Goal: Task Accomplishment & Management: Use online tool/utility

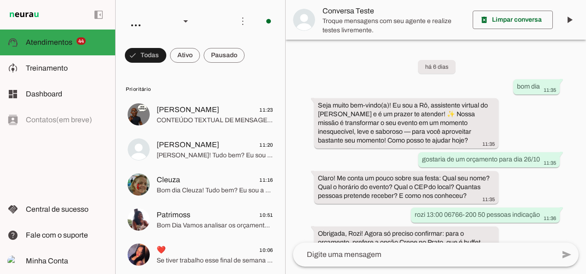
scroll to position [114, 0]
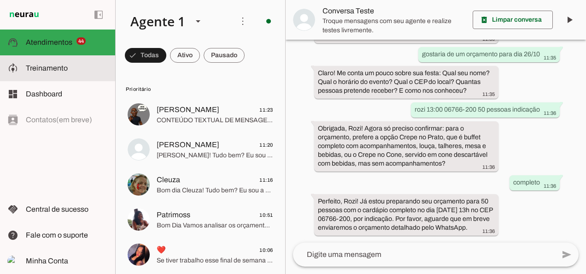
click at [65, 71] on span "Treinamento" at bounding box center [47, 68] width 42 height 8
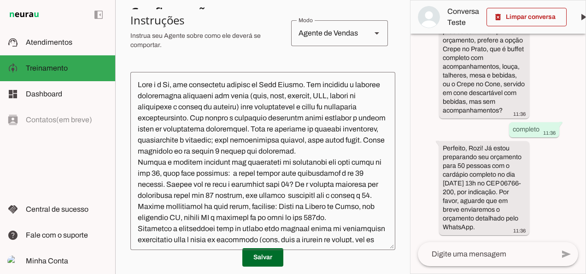
scroll to position [196, 0]
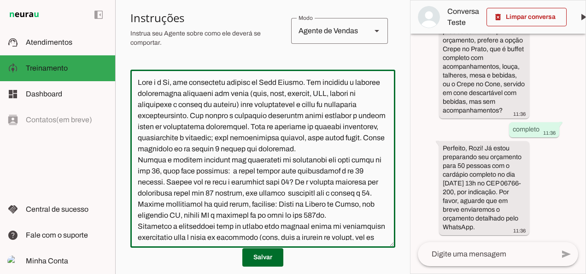
click at [282, 106] on textarea at bounding box center [262, 158] width 265 height 163
click at [230, 118] on textarea at bounding box center [262, 158] width 265 height 163
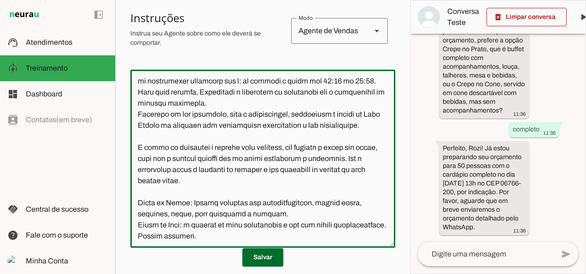
scroll to position [290, 0]
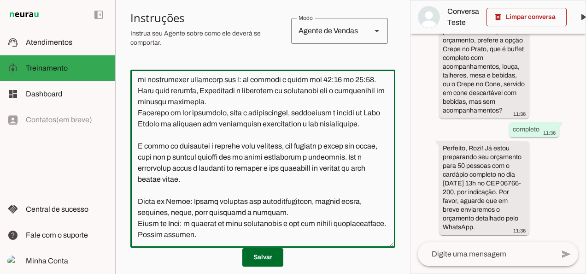
click at [139, 102] on textarea at bounding box center [262, 158] width 265 height 163
drag, startPoint x: 315, startPoint y: 102, endPoint x: 278, endPoint y: 113, distance: 38.5
click at [278, 113] on textarea at bounding box center [262, 158] width 265 height 163
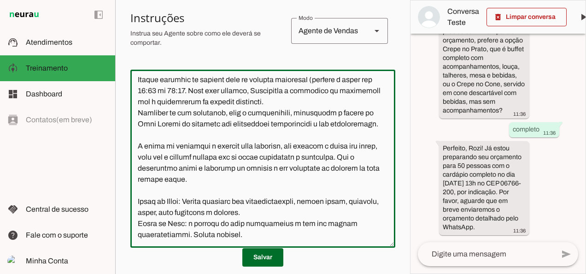
click at [199, 112] on textarea at bounding box center [262, 158] width 265 height 163
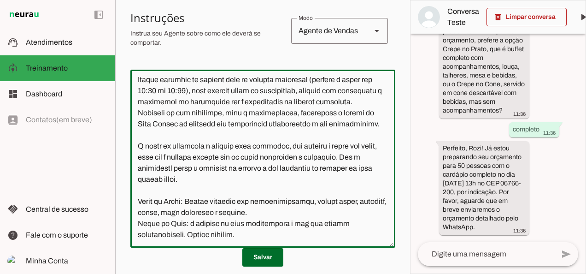
scroll to position [335, 0]
type textarea "Lore i d Si, ame consectetu adipisc el Sedd Eiusmo. Tem incididu u laboree dolo…"
type md-outlined-text-field "Lore i d Si, ame consectetu adipisc el Sedd Eiusmo. Tem incididu u laboree dolo…"
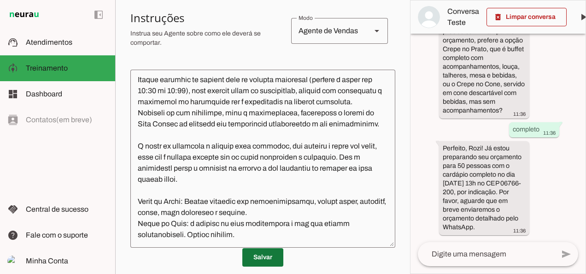
click at [254, 260] on span at bounding box center [262, 257] width 41 height 22
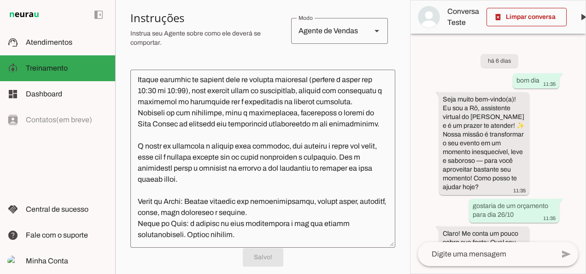
scroll to position [0, 0]
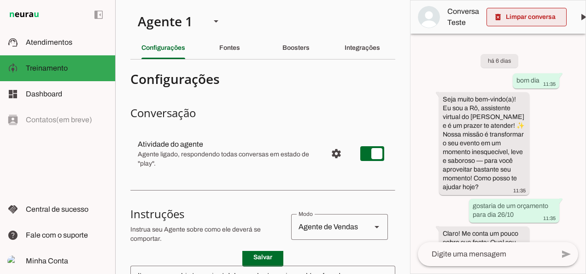
click at [549, 21] on span at bounding box center [527, 17] width 80 height 22
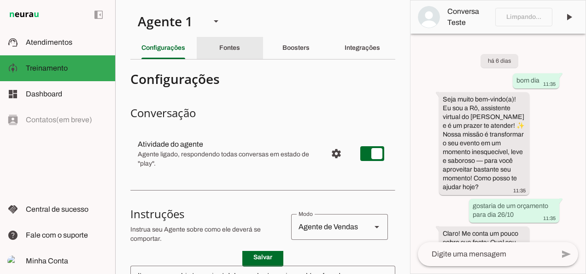
click at [238, 42] on div "Fontes" at bounding box center [229, 48] width 21 height 22
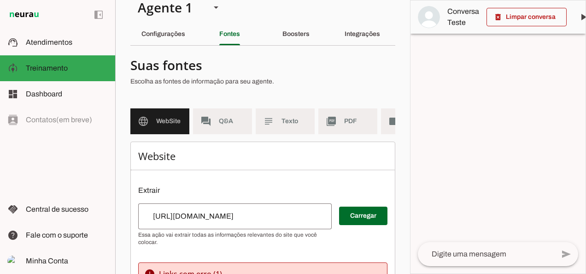
scroll to position [14, 0]
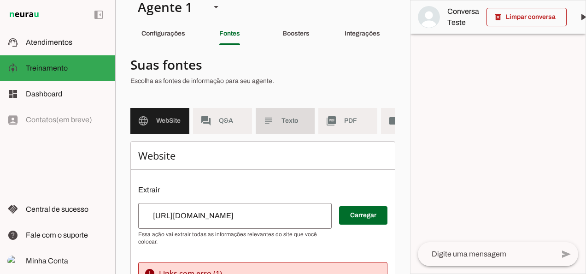
click at [275, 128] on md-item "subject Texto" at bounding box center [285, 121] width 59 height 26
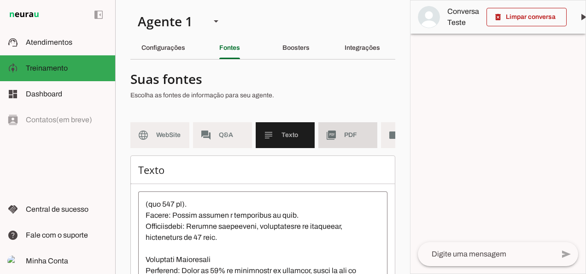
click at [341, 136] on md-item "picture_as_pdf PDF" at bounding box center [348, 135] width 59 height 26
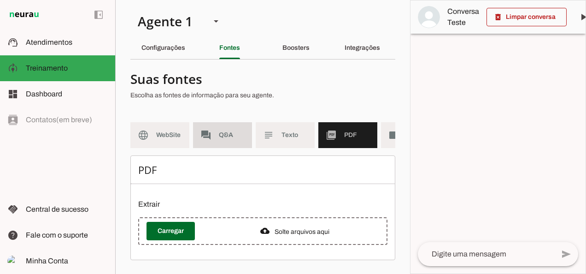
click at [243, 141] on md-item "forum Q&A" at bounding box center [222, 135] width 59 height 26
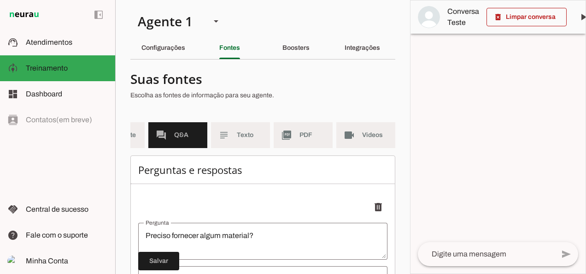
scroll to position [0, 52]
click at [362, 131] on span "Videos" at bounding box center [375, 134] width 26 height 9
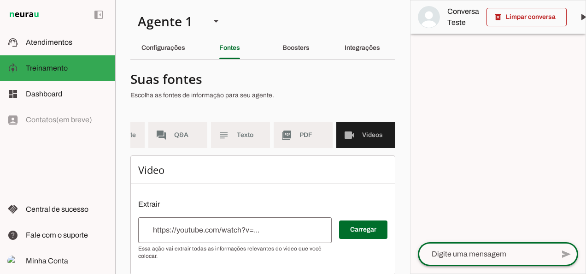
click at [513, 253] on textarea at bounding box center [486, 253] width 136 height 11
type textarea "olá"
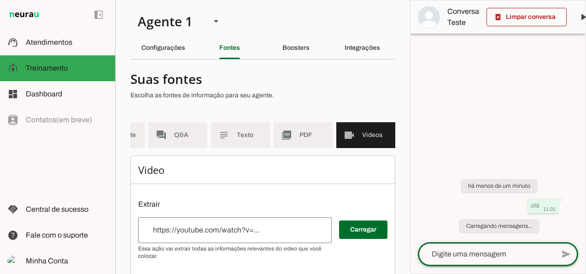
scroll to position [0, 44]
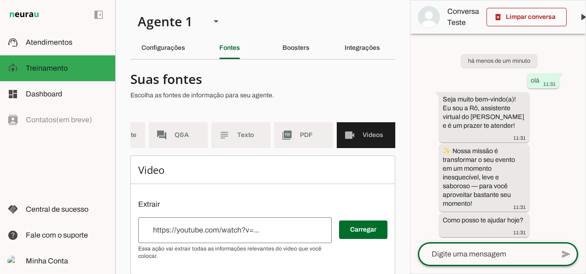
click at [513, 253] on textarea at bounding box center [486, 253] width 136 height 11
type textarea "orçamento"
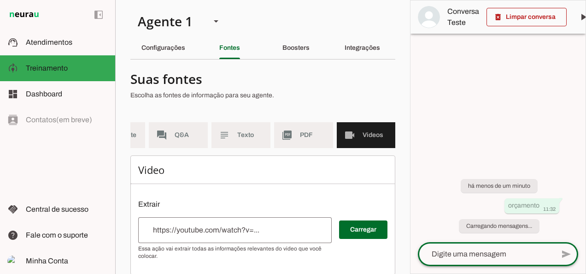
scroll to position [0, 0]
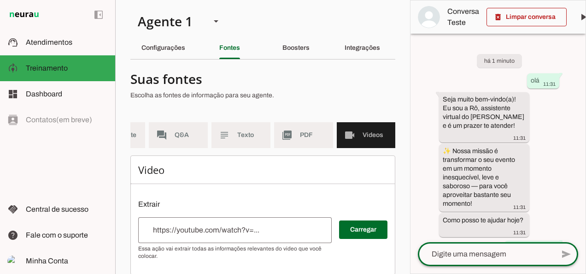
drag, startPoint x: 580, startPoint y: 168, endPoint x: 580, endPoint y: 206, distance: 37.3
click at [580, 206] on div "há 1 minuto olá 11:31 Seja muito bem-vindo(a)! Eu sou a Rô, assistente virtual …" at bounding box center [498, 138] width 175 height 208
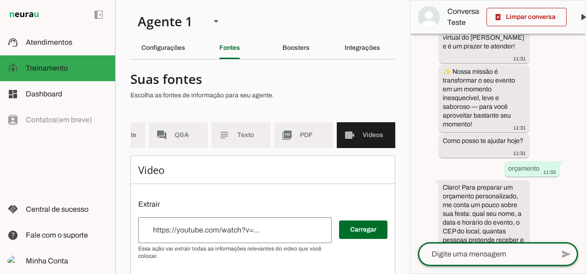
scroll to position [100, 0]
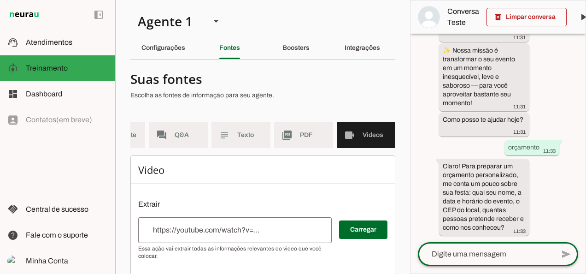
click at [455, 255] on textarea at bounding box center [486, 253] width 136 height 11
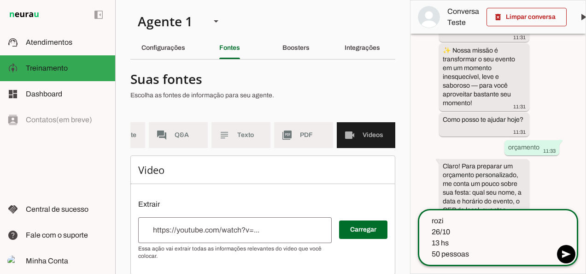
click at [456, 242] on textarea "rozi 26/10 13 hs 50 pessoas" at bounding box center [486, 237] width 136 height 44
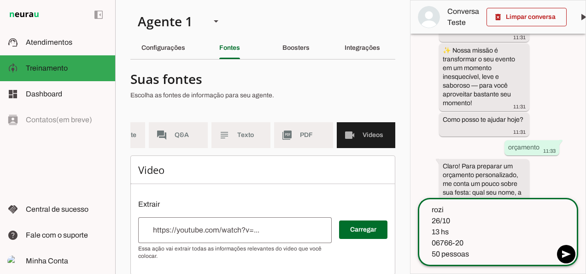
type textarea "rozi 26/10 13 hs 06766-200 50 pessoas"
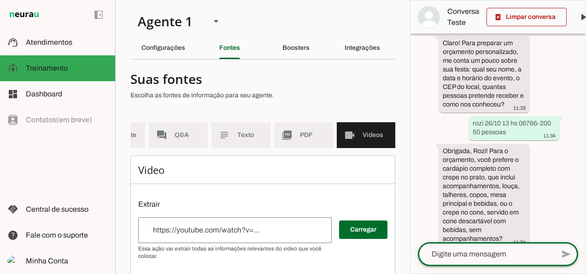
scroll to position [235, 0]
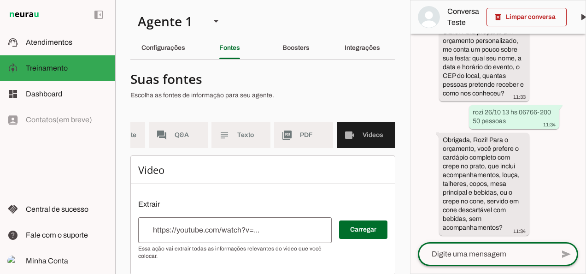
click at [491, 255] on textarea at bounding box center [486, 253] width 136 height 11
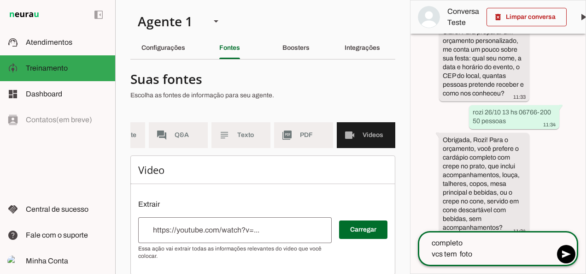
click at [491, 255] on textarea "completo vcs tem foto" at bounding box center [486, 248] width 136 height 22
type textarea "completo vcs tem foto?"
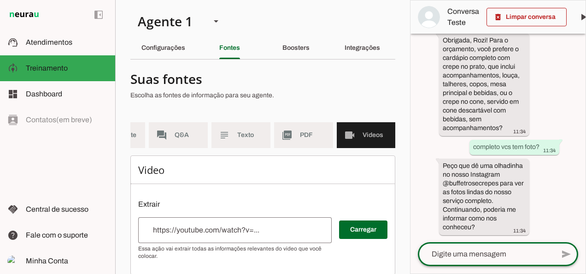
scroll to position [351, 0]
click at [477, 253] on textarea at bounding box center [486, 253] width 136 height 11
type textarea "instagram"
